Goal: Task Accomplishment & Management: Manage account settings

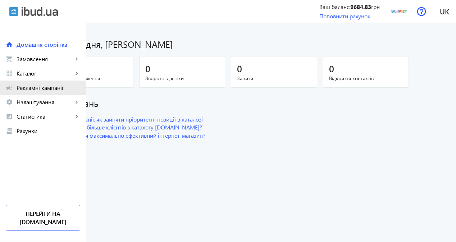
click at [55, 85] on span "Рекламні кампанії" at bounding box center [49, 87] width 64 height 7
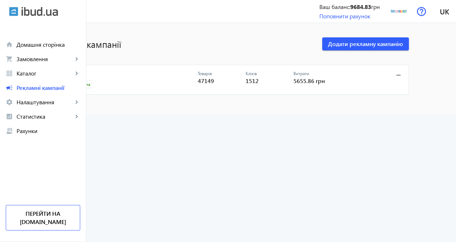
click at [110, 71] on link "CPC" at bounding box center [131, 76] width 134 height 10
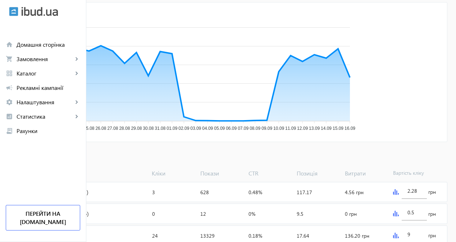
scroll to position [144, 0]
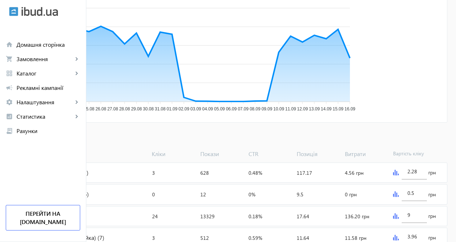
click at [55, 140] on span "Додати товари" at bounding box center [34, 138] width 41 height 8
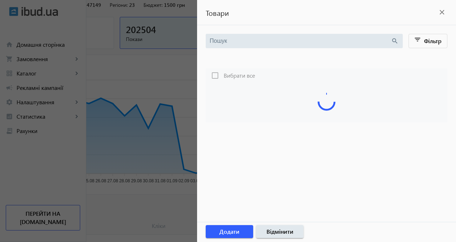
scroll to position [36, 0]
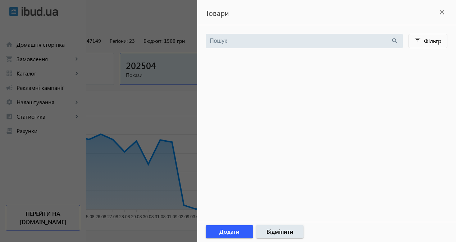
click at [145, 86] on div at bounding box center [228, 121] width 456 height 242
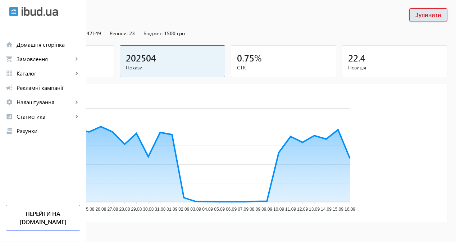
scroll to position [10, 0]
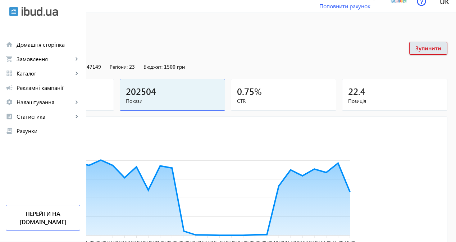
click at [108, 90] on div "1512" at bounding box center [61, 91] width 93 height 13
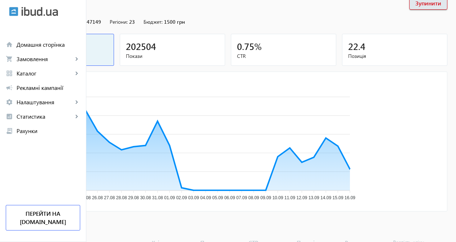
scroll to position [82, 0]
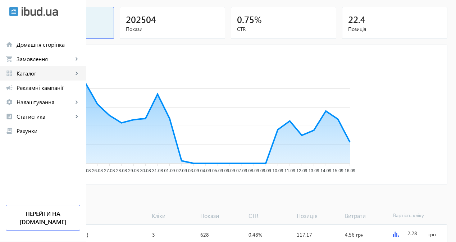
click at [59, 77] on link "grid_view Каталог keyboard_arrow_right" at bounding box center [43, 73] width 86 height 14
click at [0, 0] on link "Товари" at bounding box center [0, 0] width 0 height 0
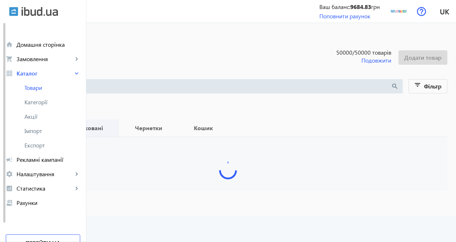
click at [110, 129] on b "Опубліковані" at bounding box center [83, 128] width 53 height 6
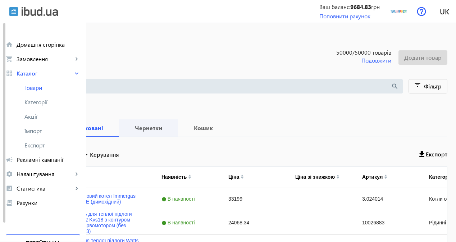
drag, startPoint x: 230, startPoint y: 131, endPoint x: 233, endPoint y: 136, distance: 5.0
click at [169, 131] on b "Чернетки" at bounding box center [149, 128] width 42 height 6
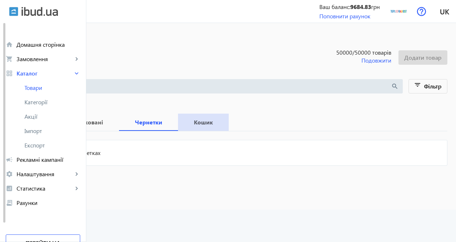
click at [220, 122] on b "Кошик" at bounding box center [203, 122] width 33 height 6
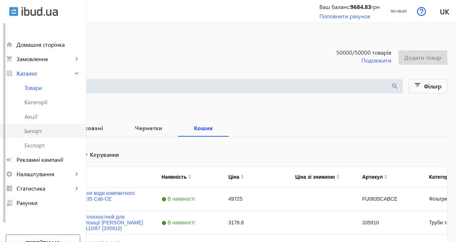
click at [50, 132] on span "Імпорт" at bounding box center [52, 130] width 56 height 7
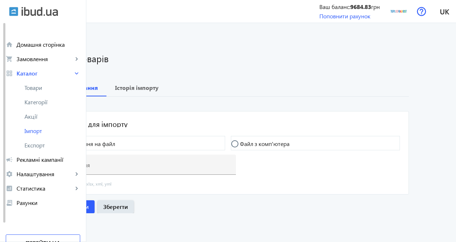
type input "[URL][DOMAIN_NAME]"
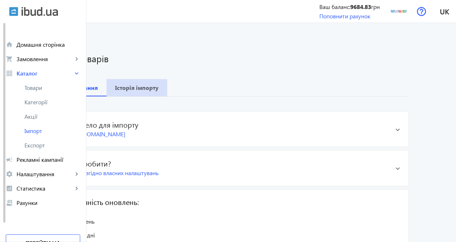
click at [159, 88] on b "Історія імпорту" at bounding box center [137, 88] width 44 height 6
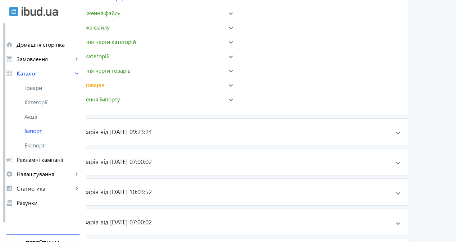
scroll to position [216, 0]
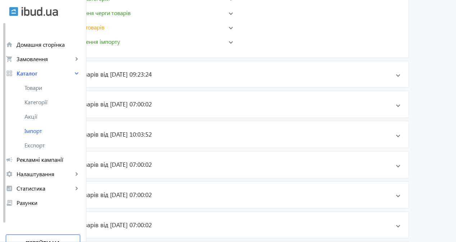
click at [165, 32] on mat-expansion-panel-header "error_outline Імпорт товарів" at bounding box center [145, 28] width 180 height 12
